Goal: Transaction & Acquisition: Purchase product/service

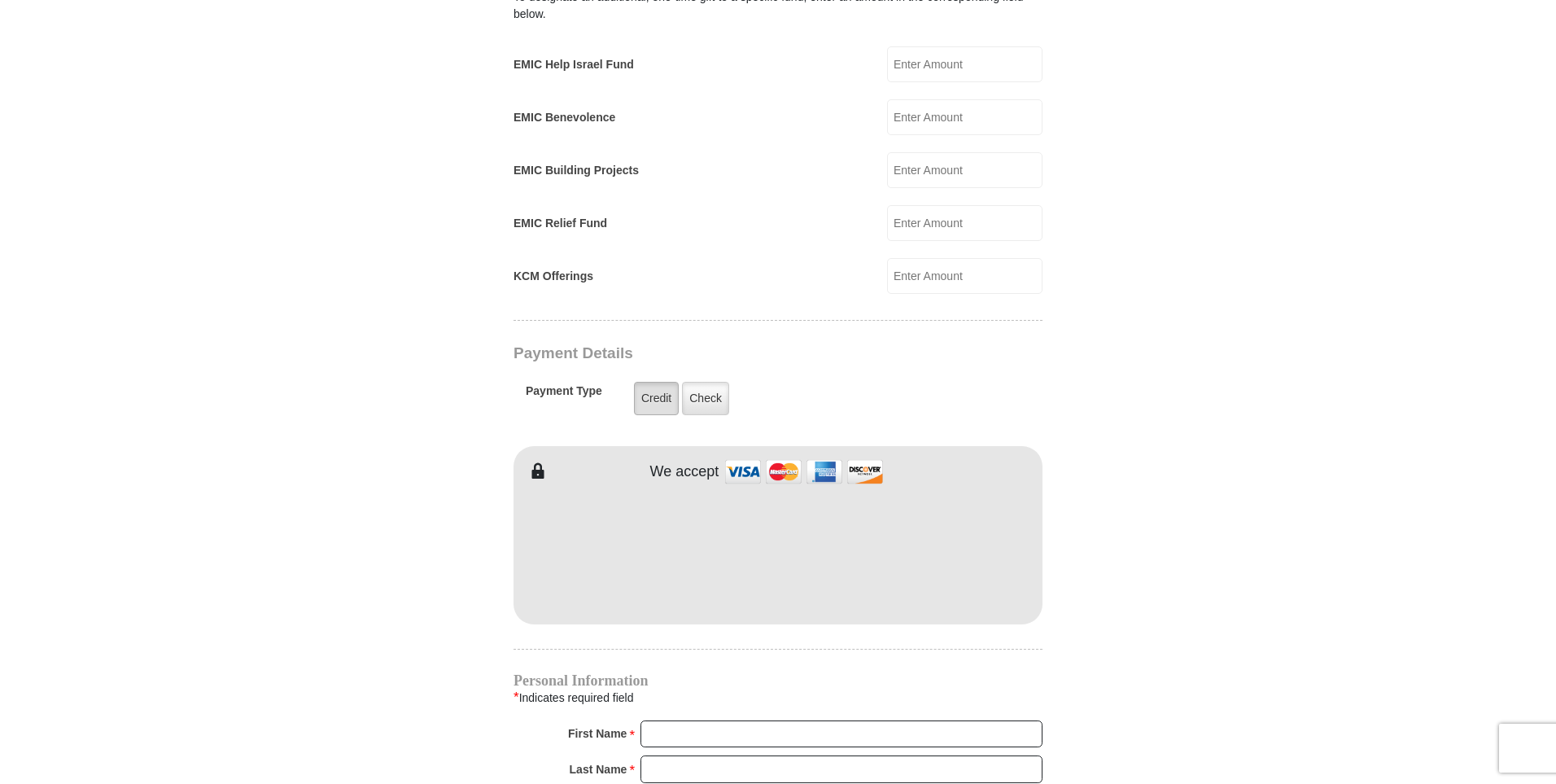
click at [654, 384] on label "Credit" at bounding box center [656, 399] width 45 height 33
click at [0, 0] on input "Credit" at bounding box center [0, 0] width 0 height 0
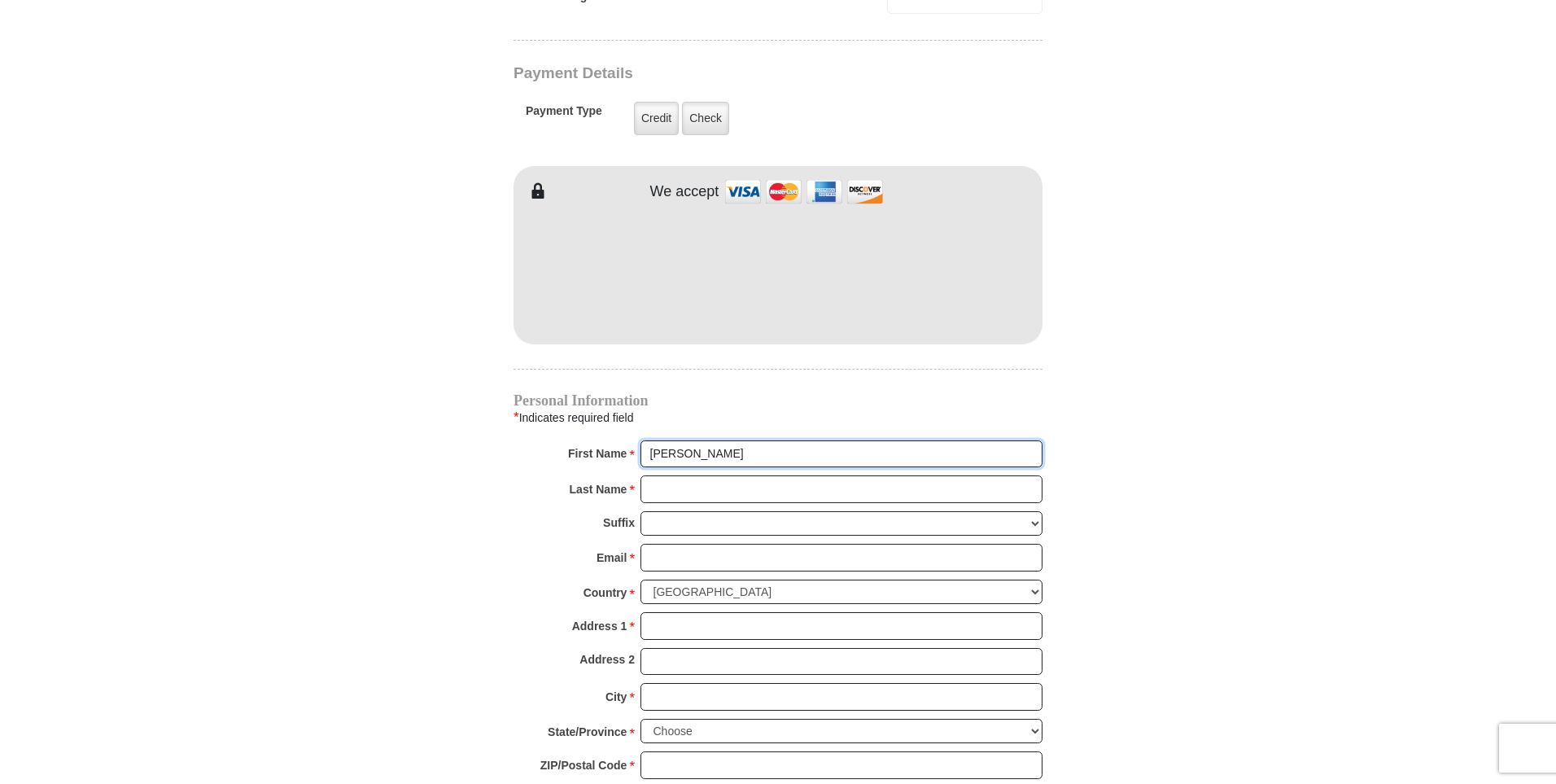
scroll to position [1291, 1]
type input "[PERSON_NAME]"
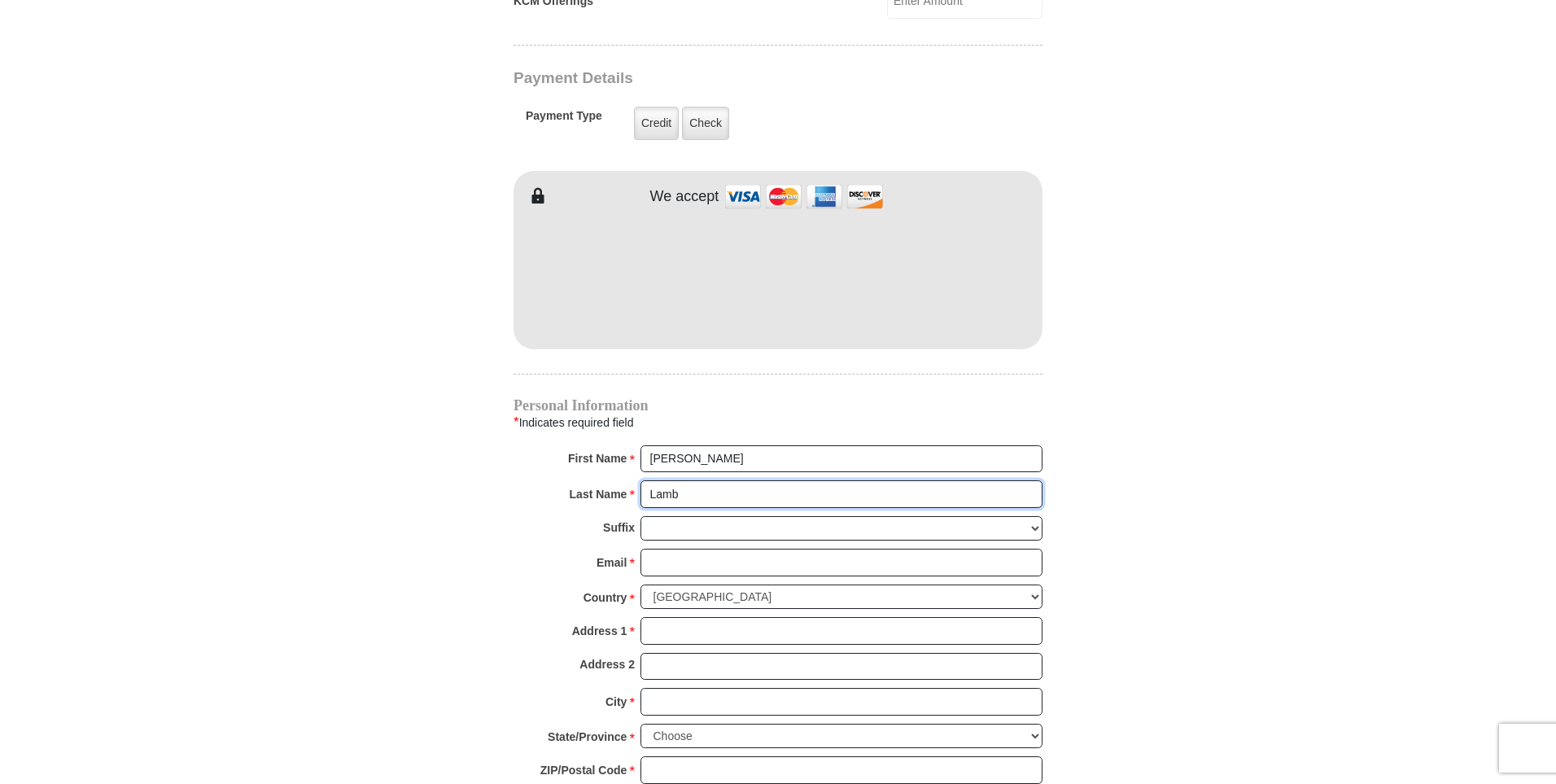
type input "Lamb"
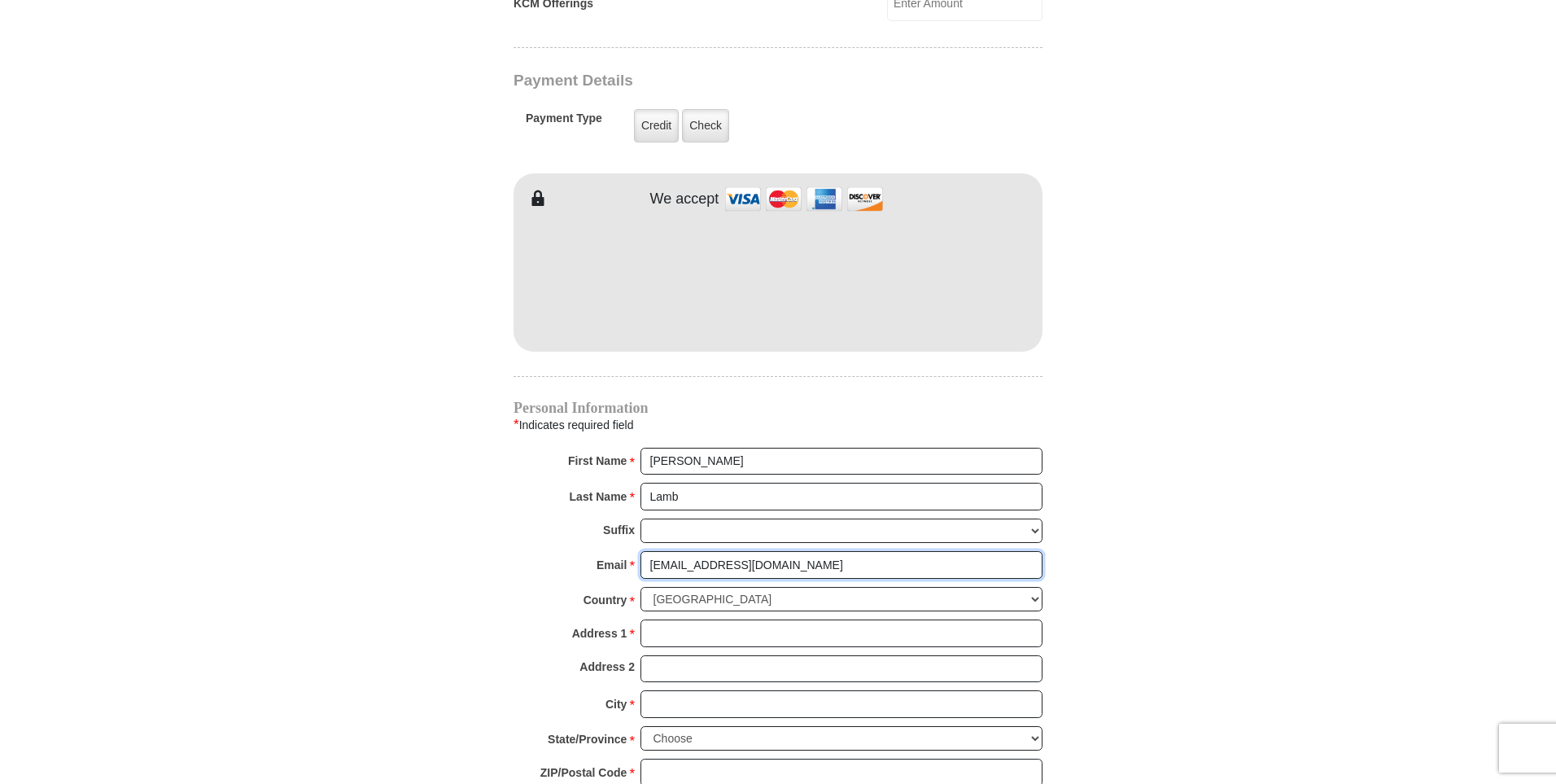
scroll to position [1282, 1]
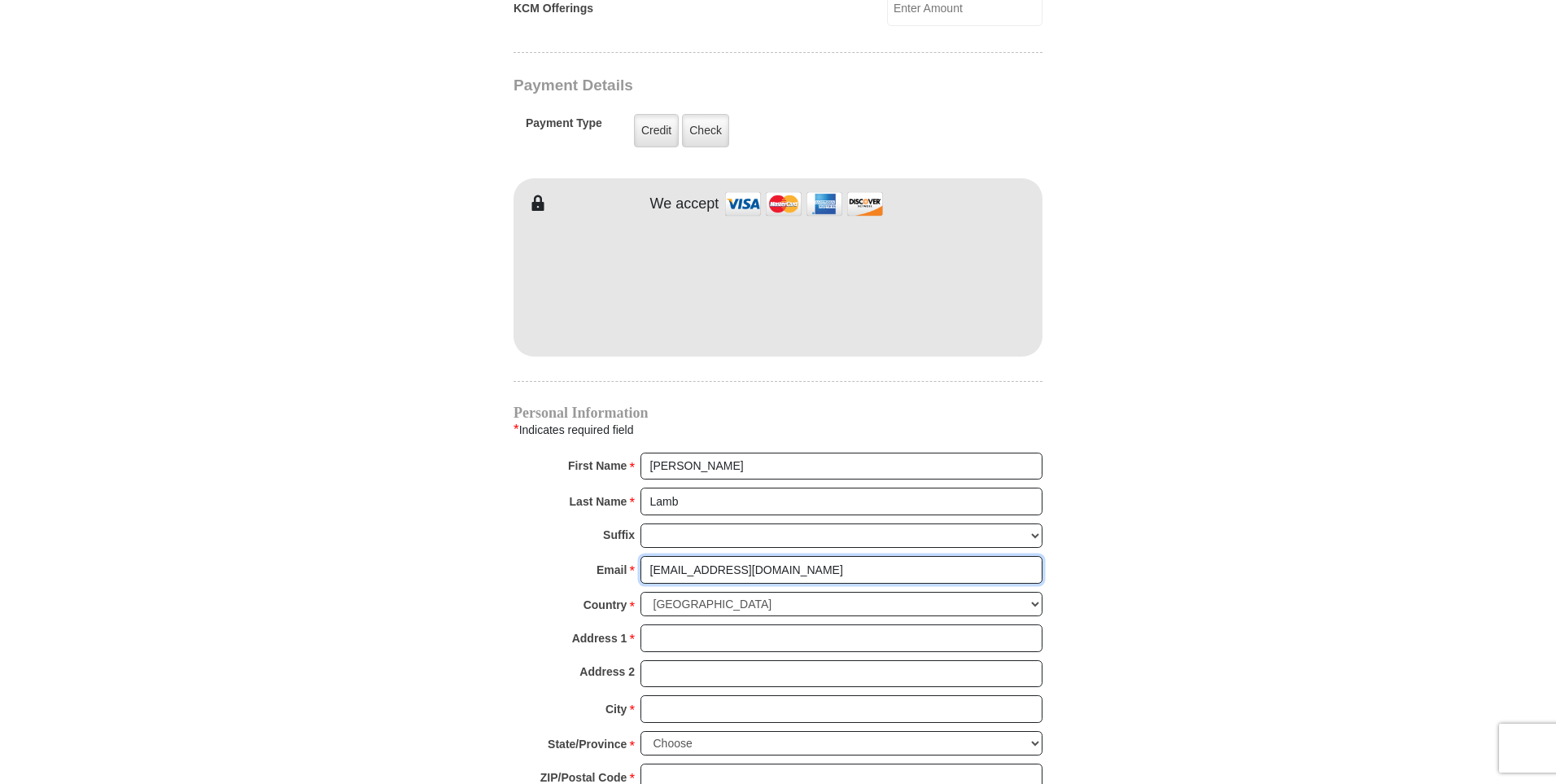
type input "[EMAIL_ADDRESS][DOMAIN_NAME]"
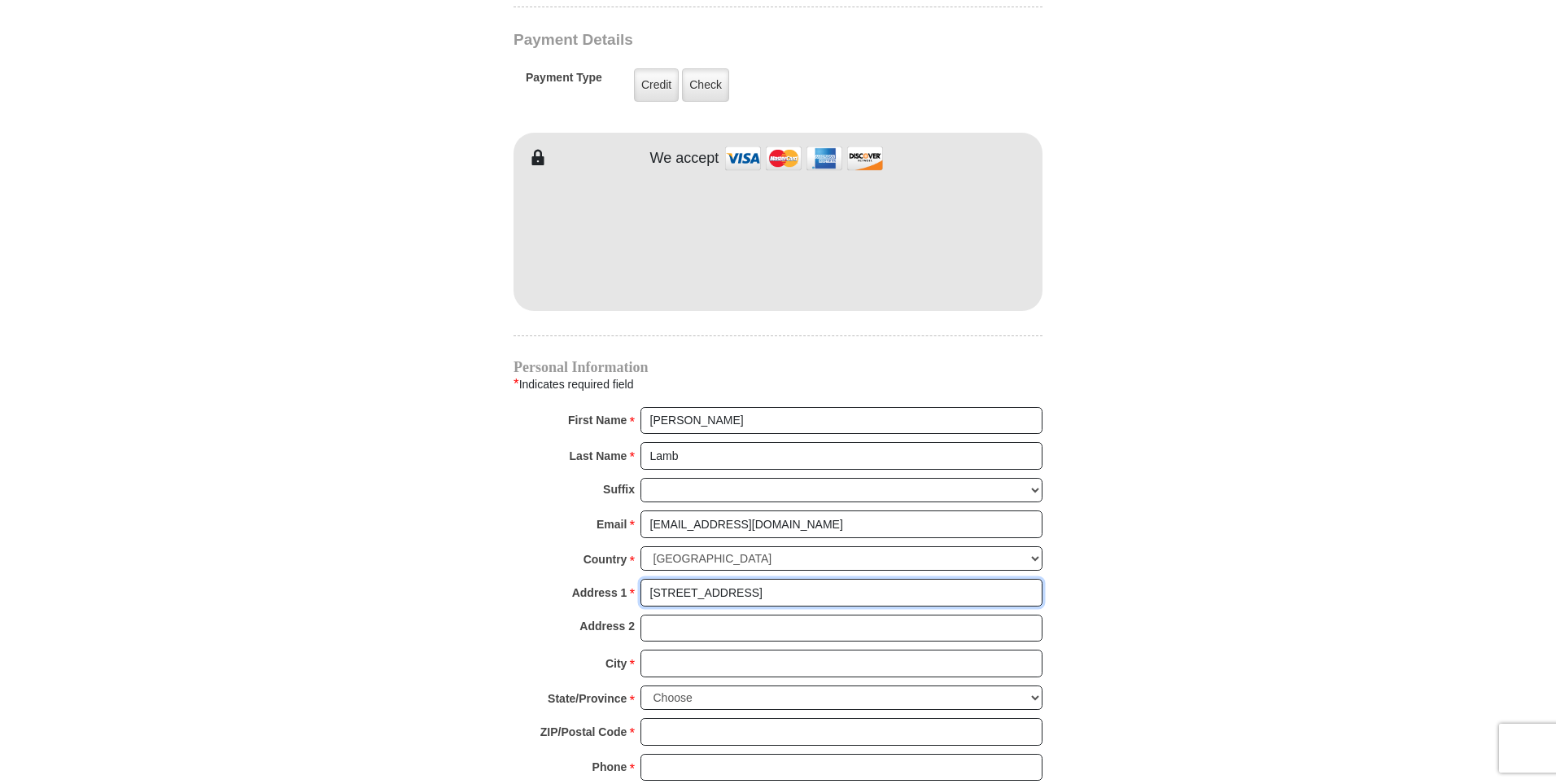
scroll to position [1327, 1]
type input "[STREET_ADDRESS]"
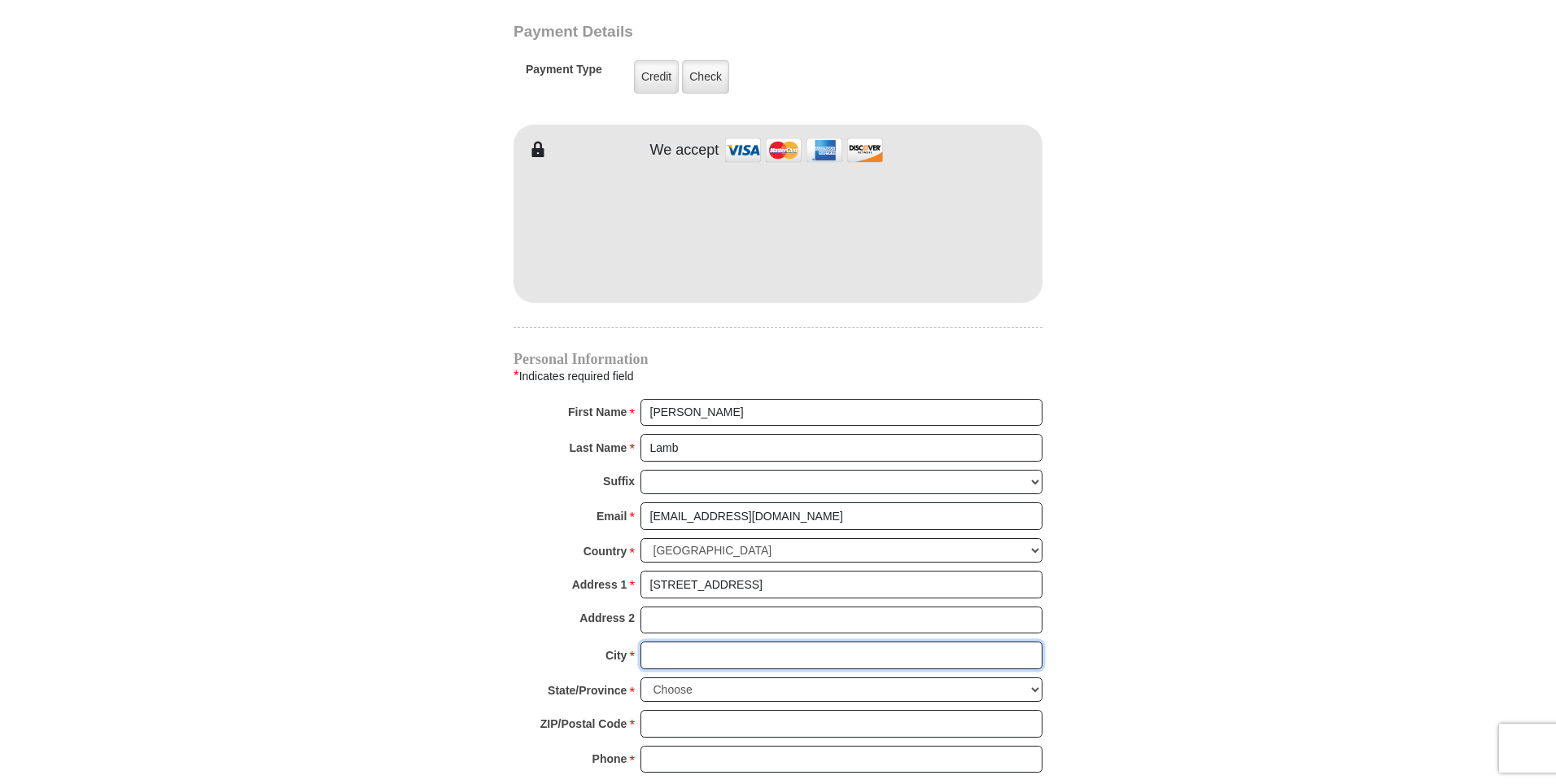
scroll to position [1335, 0]
type input "[PERSON_NAME]"
select select "SC"
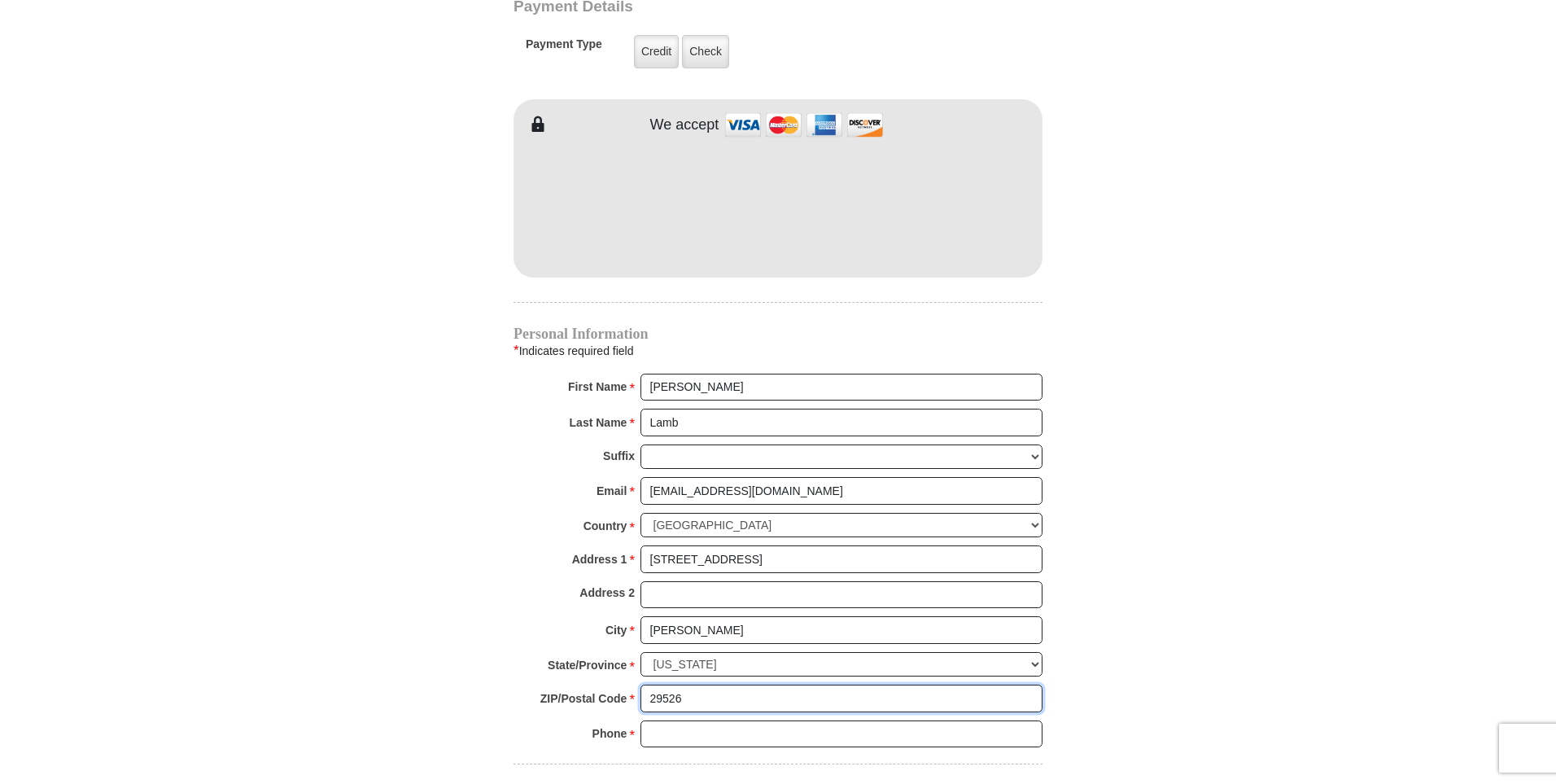
scroll to position [1382, 0]
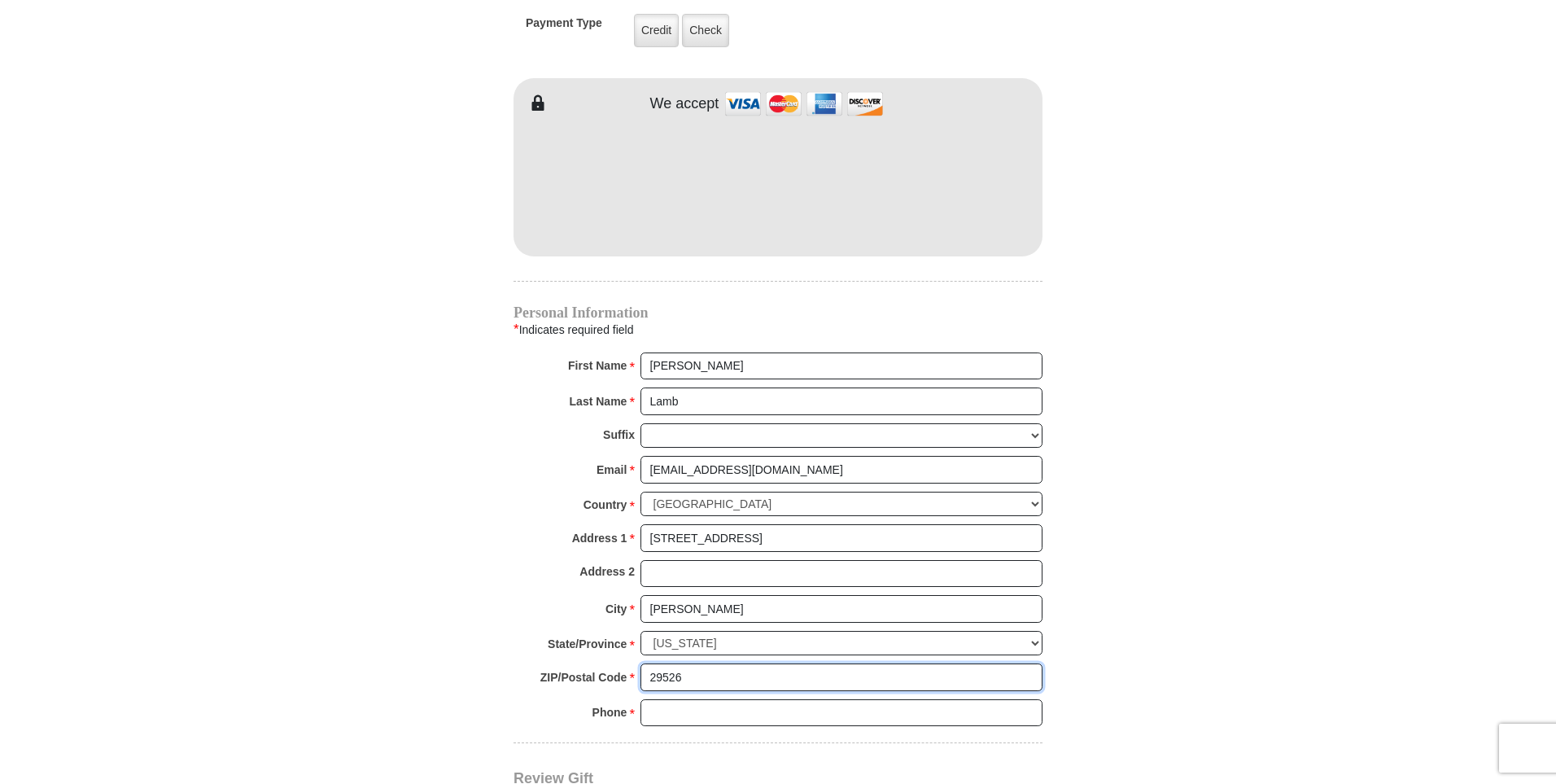
type input "29526"
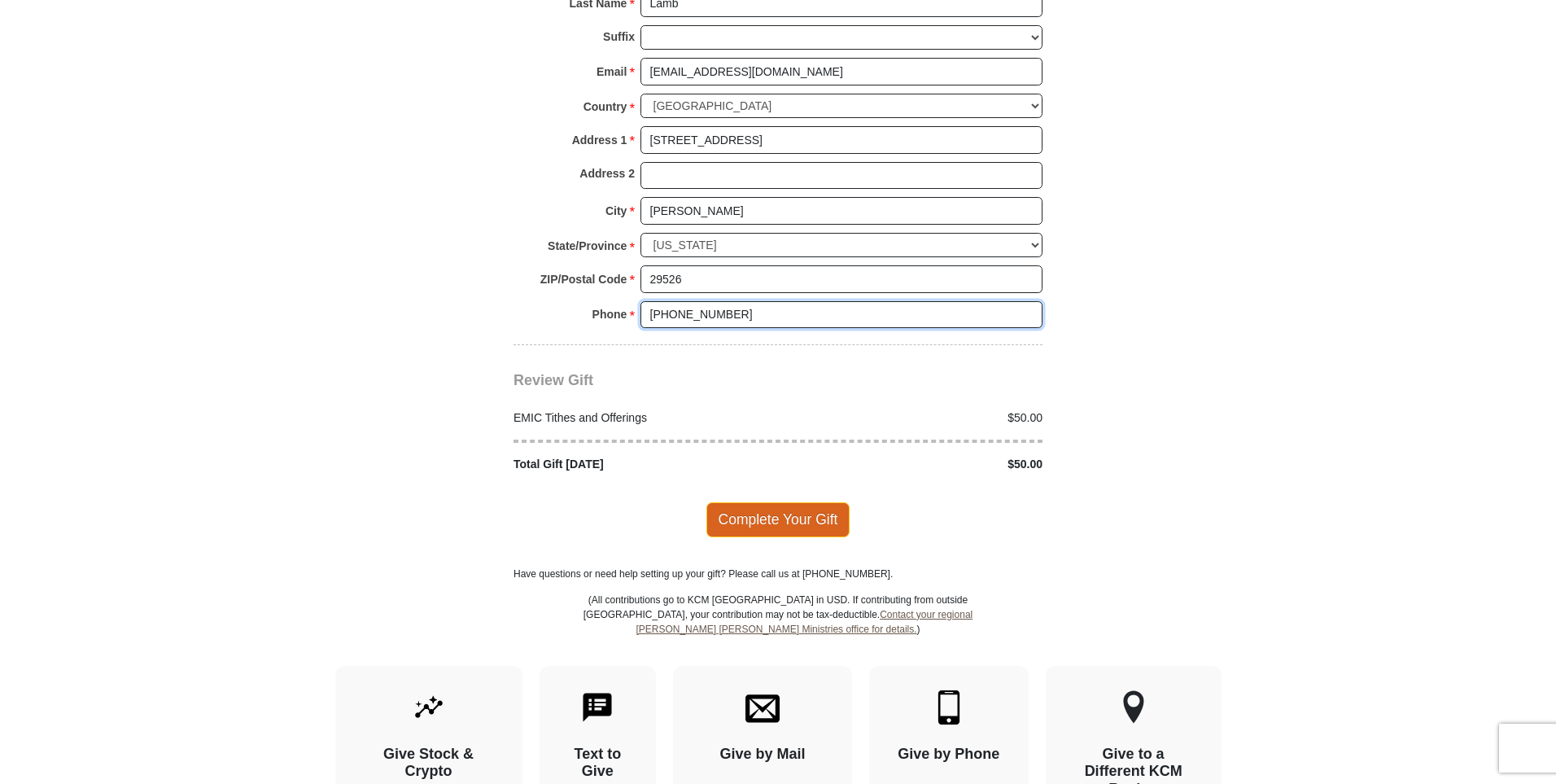
scroll to position [1780, 2]
type input "[PHONE_NUMBER]"
click at [789, 501] on span "Complete Your Gift" at bounding box center [779, 518] width 144 height 34
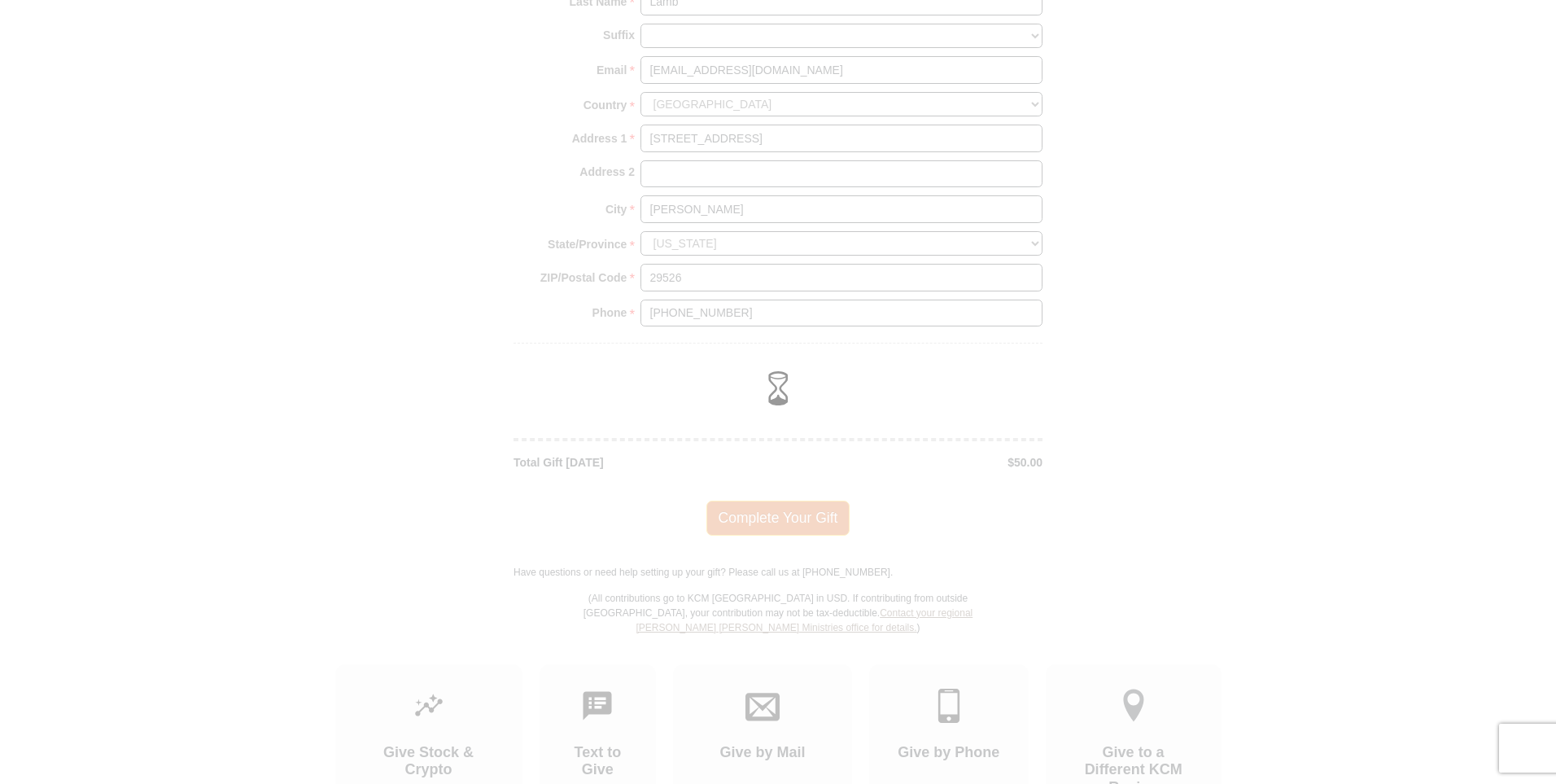
scroll to position [1781, 0]
